Goal: Task Accomplishment & Management: Manage account settings

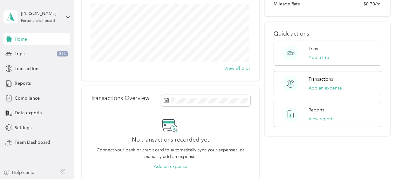
scroll to position [81, 0]
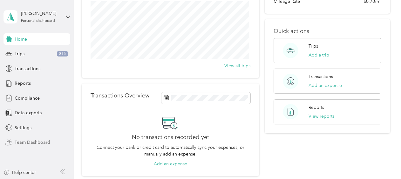
click at [37, 143] on span "Team Dashboard" at bounding box center [33, 142] width 36 height 7
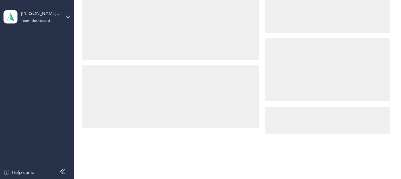
scroll to position [81, 0]
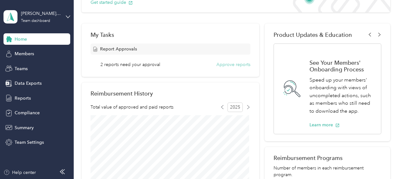
click at [238, 66] on button "Approve reports" at bounding box center [234, 64] width 34 height 7
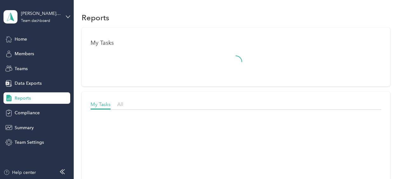
scroll to position [81, 0]
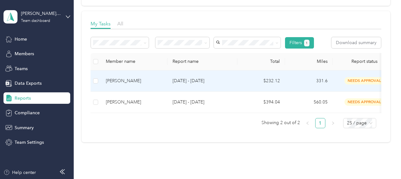
click at [216, 82] on p "[DATE] - [DATE]" at bounding box center [203, 81] width 60 height 7
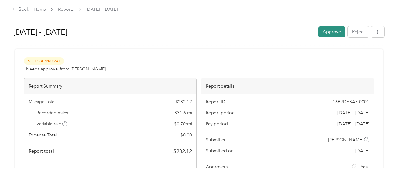
click at [332, 33] on button "Approve" at bounding box center [332, 31] width 27 height 11
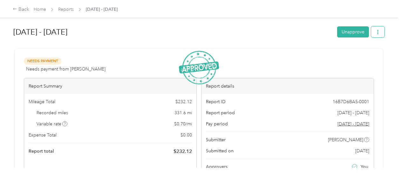
click at [377, 31] on icon "button" at bounding box center [378, 32] width 4 height 4
click at [360, 56] on span "Download" at bounding box center [358, 55] width 21 height 7
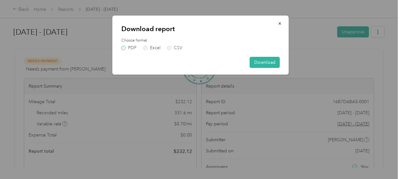
click at [123, 48] on label "PDF" at bounding box center [129, 48] width 15 height 4
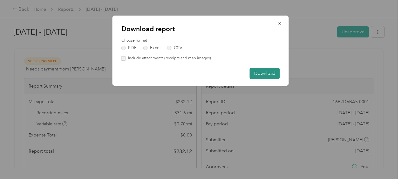
click at [258, 72] on button "Download" at bounding box center [265, 73] width 30 height 11
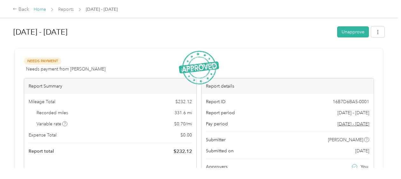
click at [39, 9] on link "Home" at bounding box center [40, 9] width 12 height 5
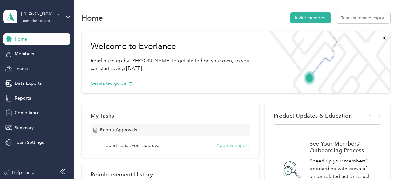
click at [235, 145] on button "Approve reports" at bounding box center [234, 146] width 34 height 7
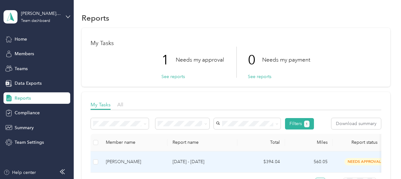
click at [193, 163] on p "[DATE] - [DATE]" at bounding box center [203, 162] width 60 height 7
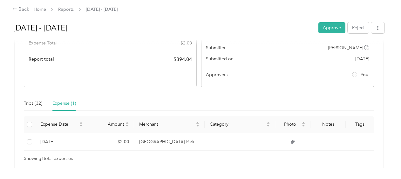
scroll to position [84, 0]
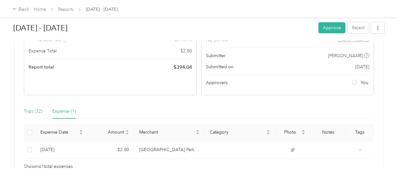
click at [28, 109] on div "Trips (32)" at bounding box center [33, 111] width 18 height 7
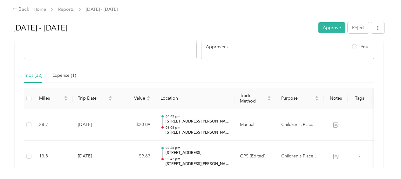
scroll to position [0, 0]
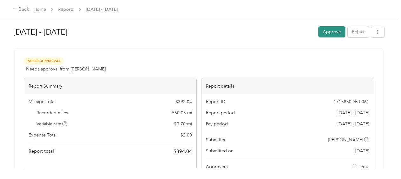
click at [329, 30] on button "Approve" at bounding box center [332, 31] width 27 height 11
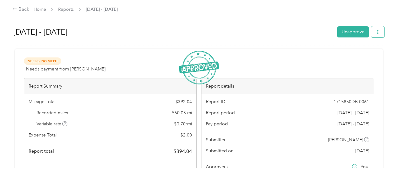
click at [376, 31] on icon "button" at bounding box center [378, 32] width 4 height 4
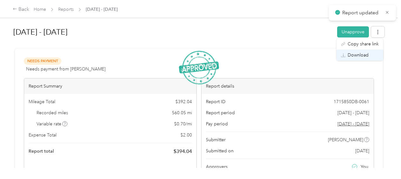
click at [355, 55] on span "Download" at bounding box center [358, 55] width 21 height 7
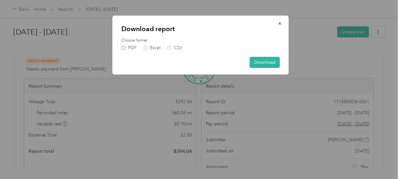
click at [124, 47] on label "PDF" at bounding box center [129, 48] width 15 height 4
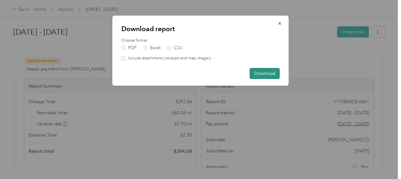
click at [265, 71] on button "Download" at bounding box center [265, 73] width 30 height 11
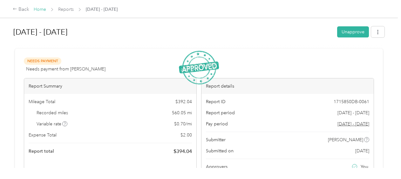
click at [42, 10] on link "Home" at bounding box center [40, 9] width 12 height 5
